Goal: Transaction & Acquisition: Download file/media

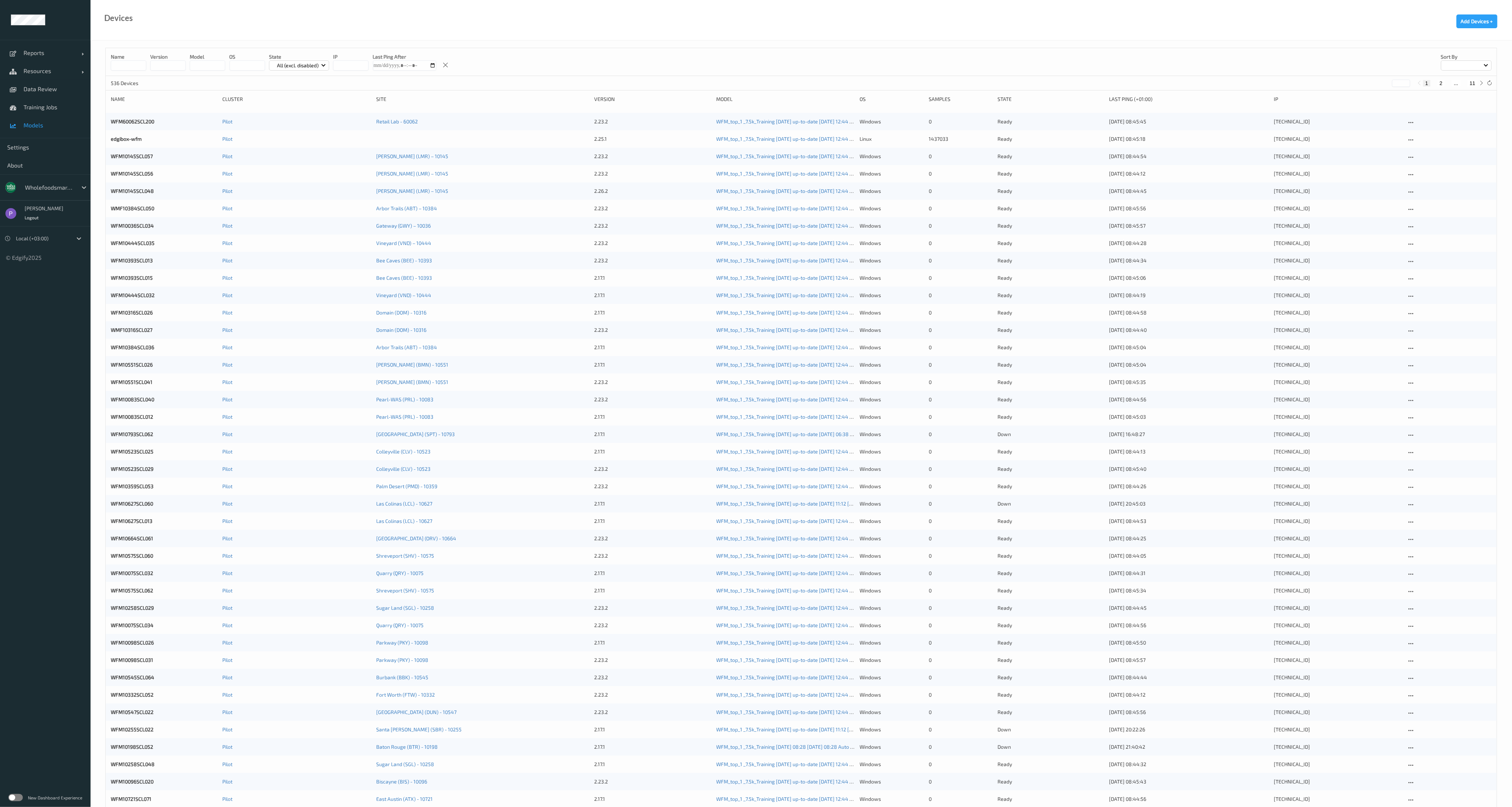
click at [28, 131] on link "Models" at bounding box center [45, 125] width 91 height 18
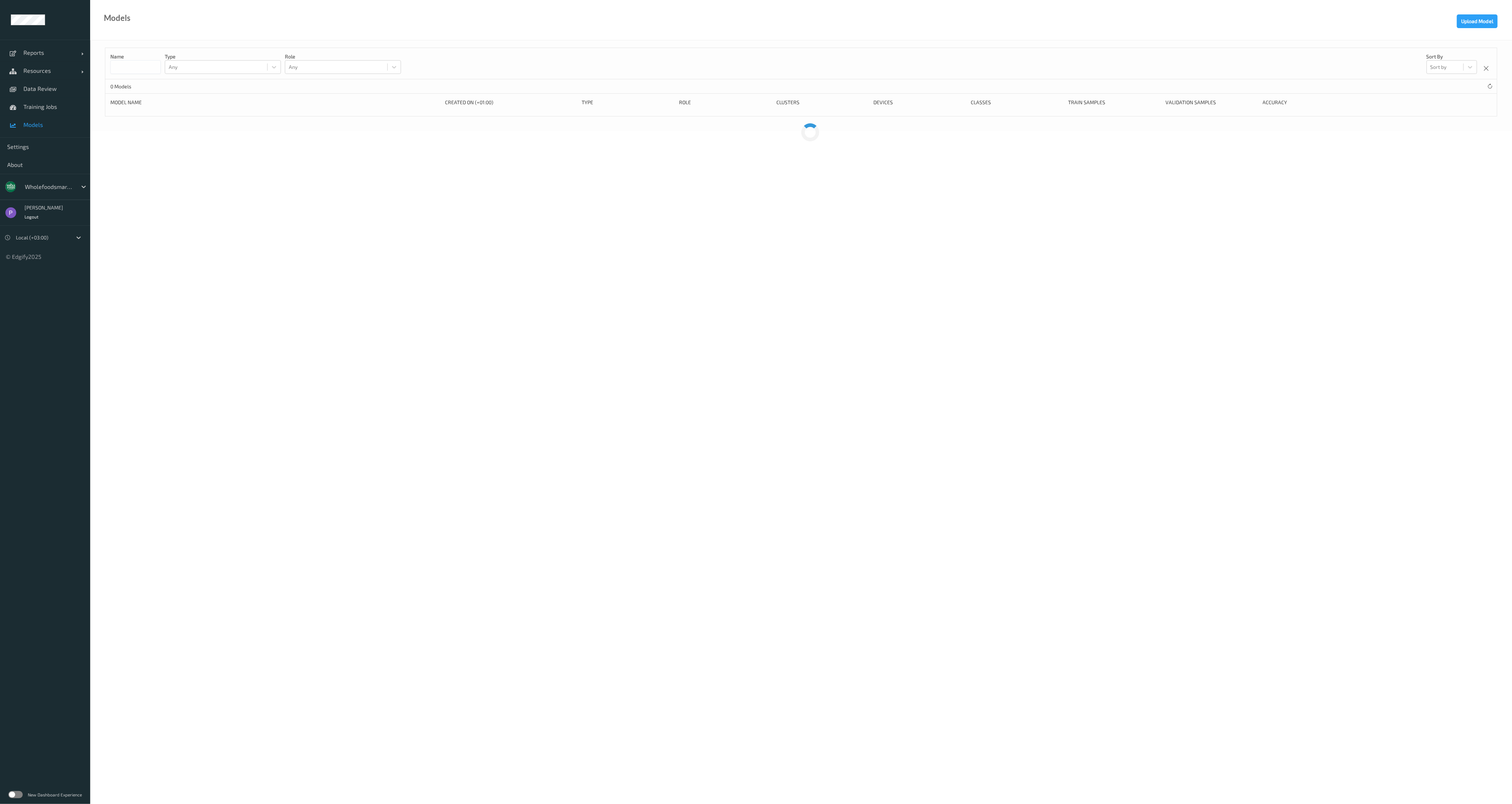
click at [50, 184] on div at bounding box center [49, 187] width 49 height 9
type input "wa"
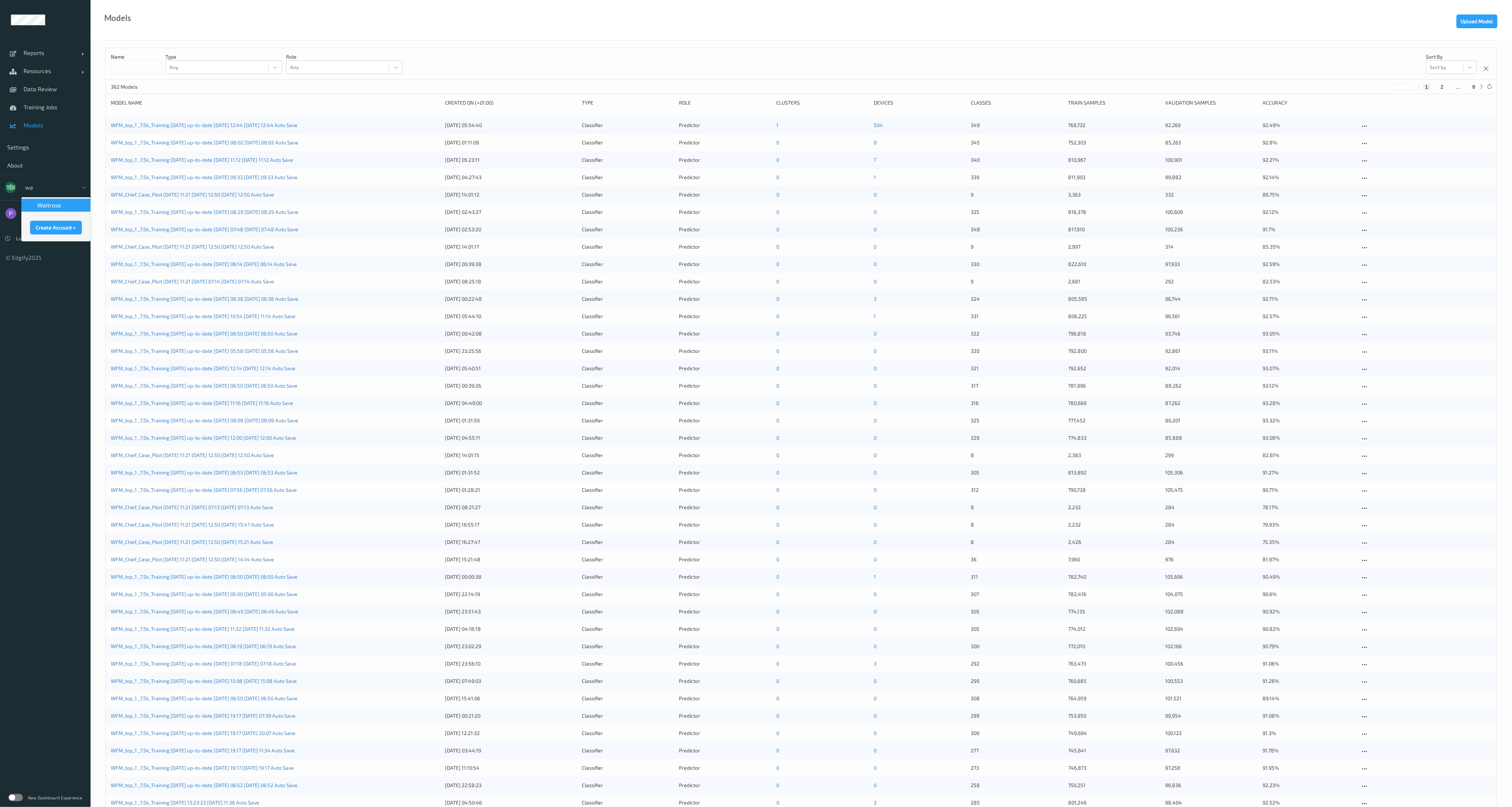
click at [55, 201] on span "waitrose" at bounding box center [49, 205] width 24 height 7
click at [57, 187] on div at bounding box center [49, 187] width 49 height 9
type input "wa"
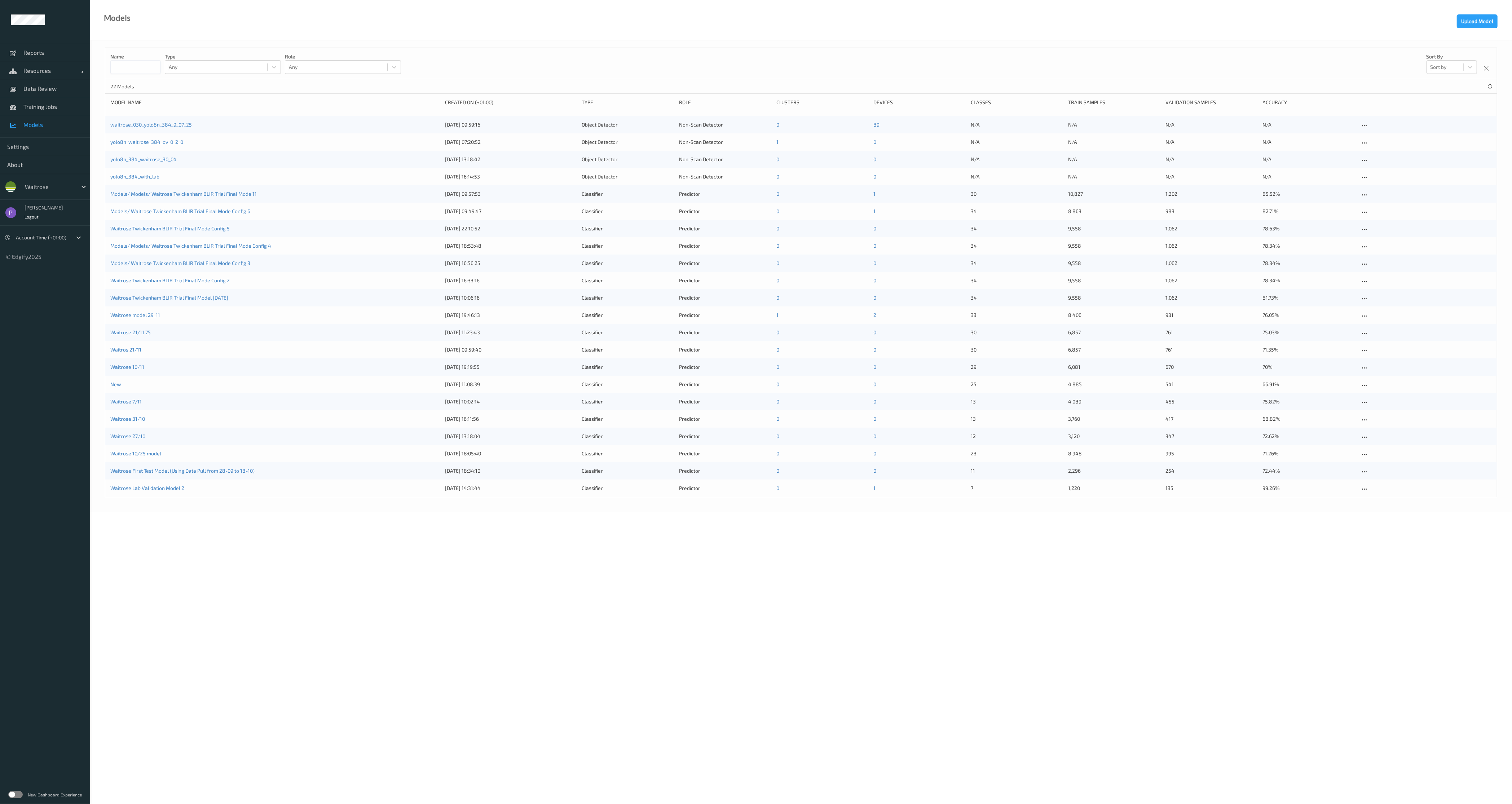
click at [45, 121] on span "Models" at bounding box center [53, 124] width 59 height 7
click at [131, 124] on link "waitrose_030_yolo8n_384_9_07_25" at bounding box center [151, 124] width 82 height 6
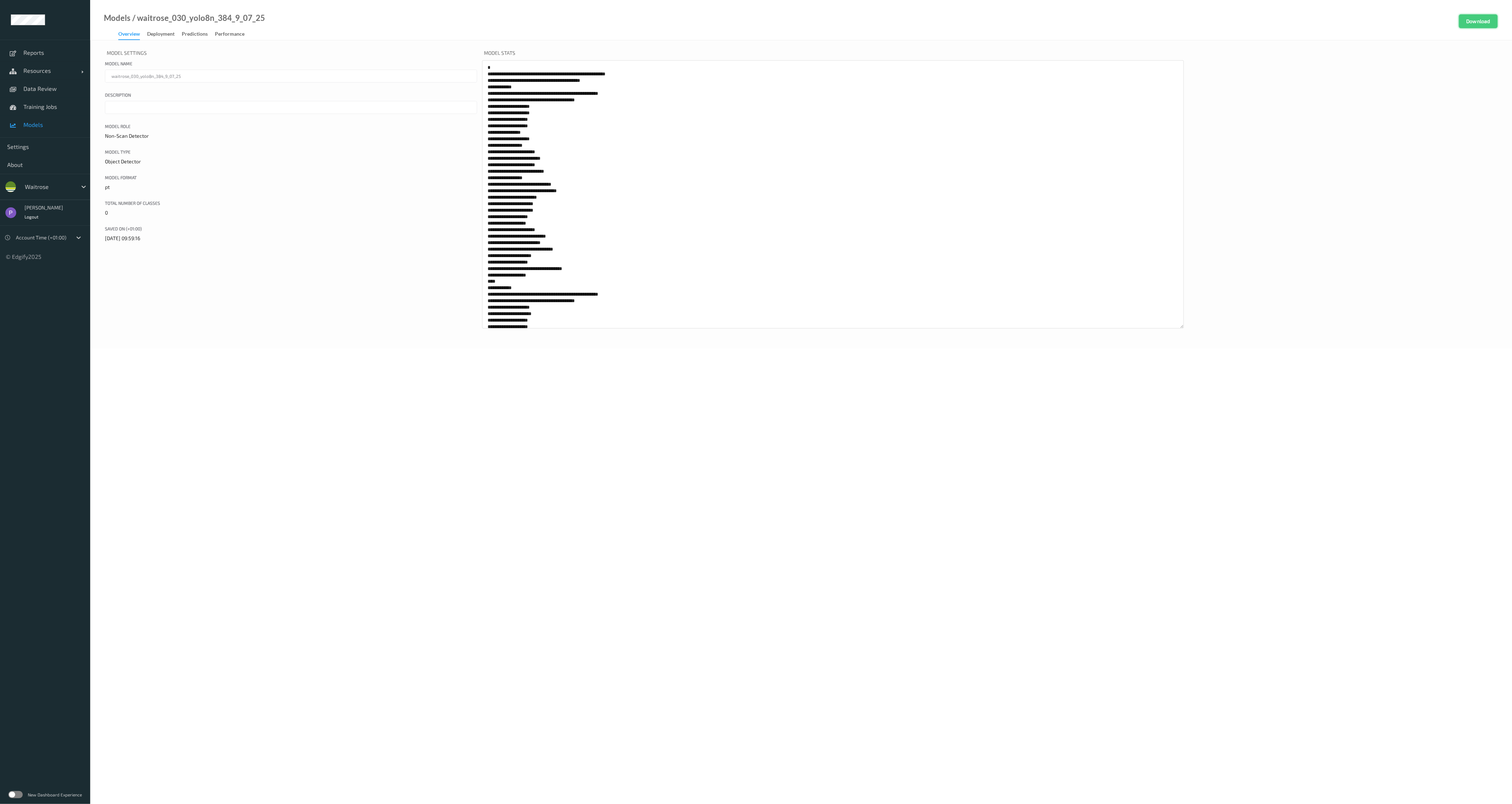
click at [1479, 23] on button "Download" at bounding box center [1479, 21] width 39 height 13
